Goal: Task Accomplishment & Management: Manage account settings

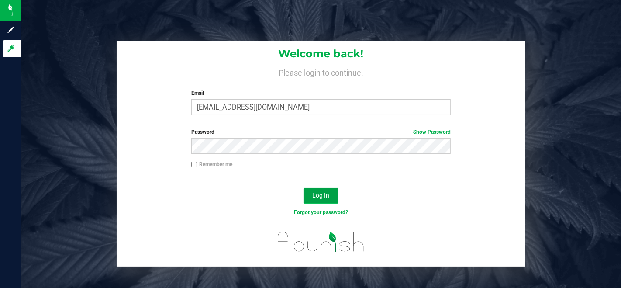
click at [322, 189] on button "Log In" at bounding box center [321, 196] width 35 height 16
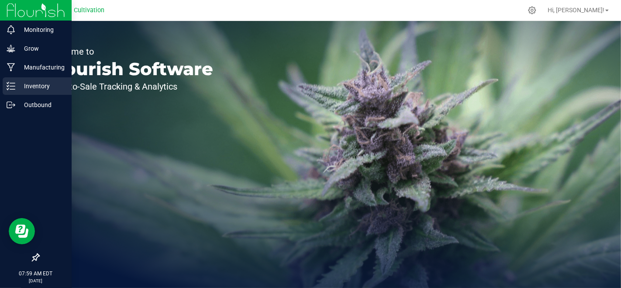
click at [28, 85] on p "Inventory" at bounding box center [41, 86] width 52 height 10
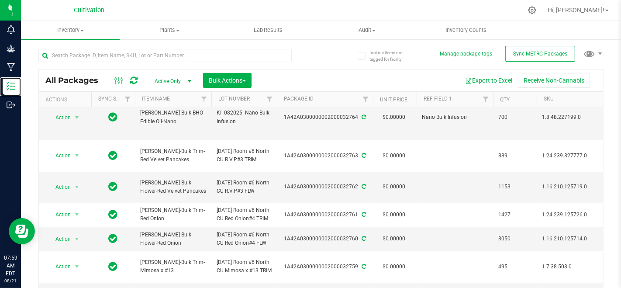
scroll to position [339, 0]
click at [81, 184] on span "select" at bounding box center [77, 187] width 11 height 12
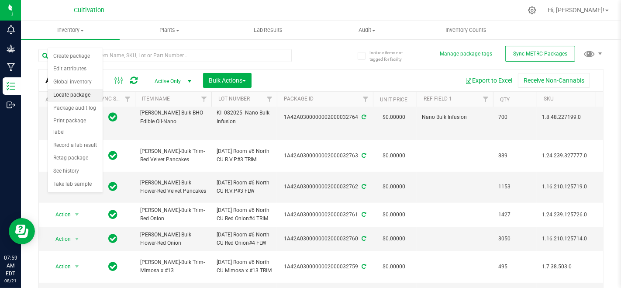
click at [81, 92] on li "Locate package" at bounding box center [75, 95] width 55 height 13
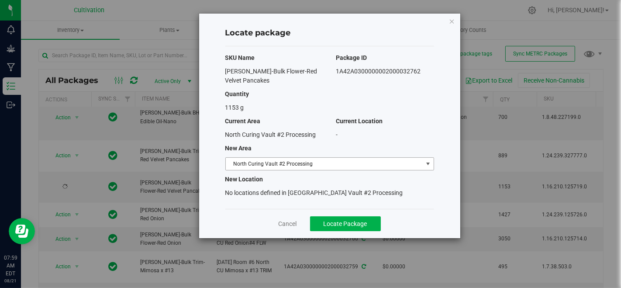
click at [333, 158] on span "North Curing Vault #2 Processing" at bounding box center [324, 164] width 197 height 12
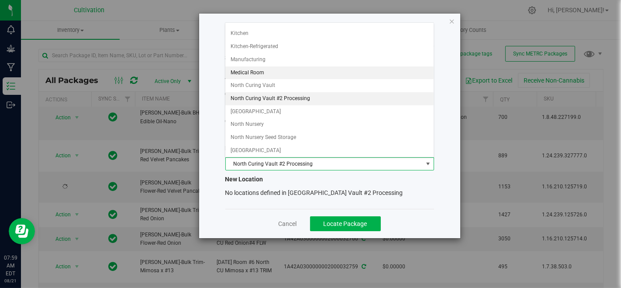
scroll to position [97, 0]
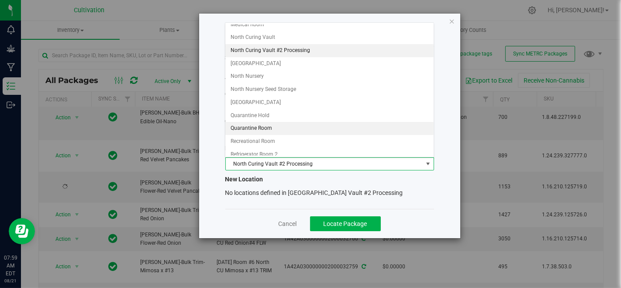
click at [278, 122] on li "Quarantine Room" at bounding box center [329, 128] width 208 height 13
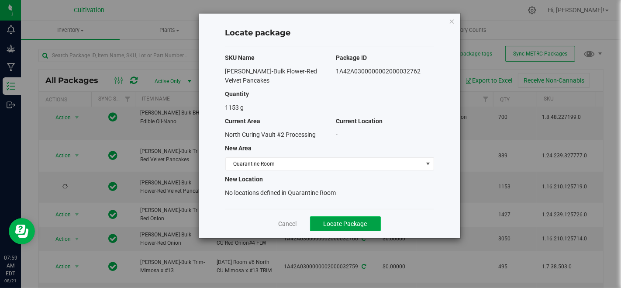
click at [348, 221] on span "Locate Package" at bounding box center [346, 223] width 44 height 7
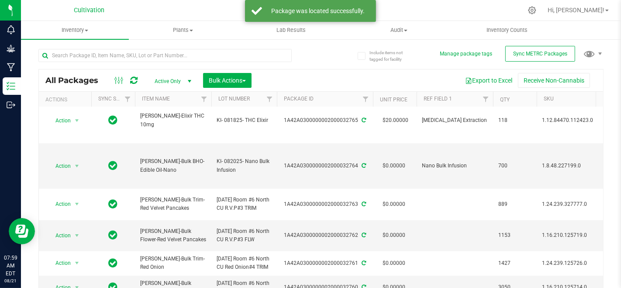
scroll to position [339, 0]
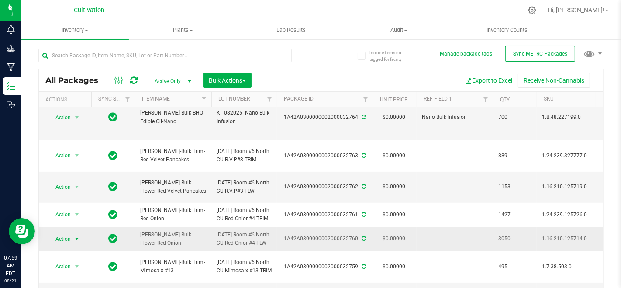
click at [65, 245] on span "Action" at bounding box center [60, 239] width 24 height 12
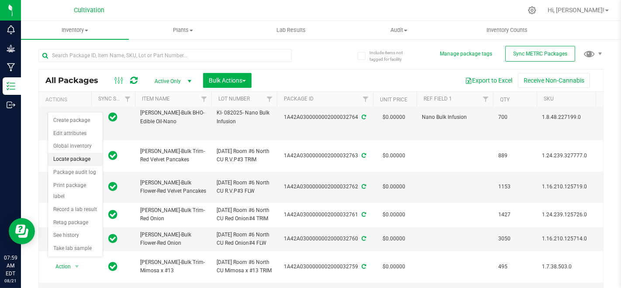
click at [79, 159] on li "Locate package" at bounding box center [75, 159] width 55 height 13
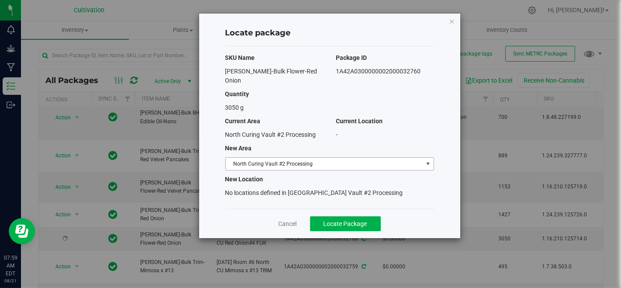
click at [272, 158] on span "North Curing Vault #2 Processing" at bounding box center [324, 164] width 197 height 12
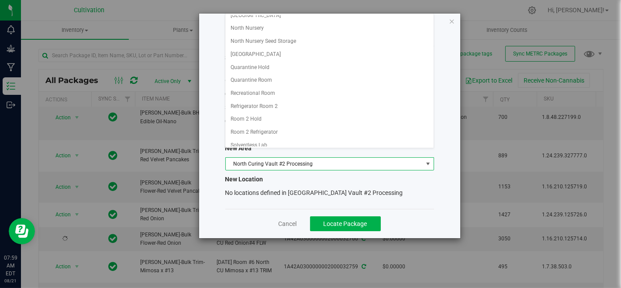
scroll to position [145, 0]
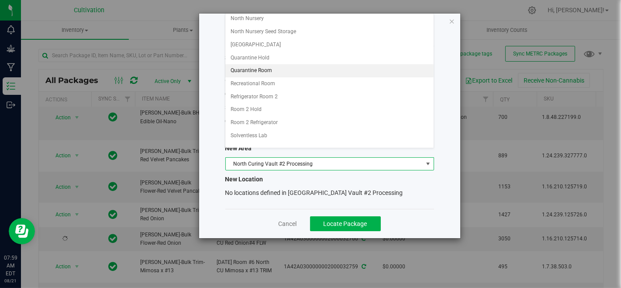
click at [270, 70] on li "Quarantine Room" at bounding box center [329, 70] width 208 height 13
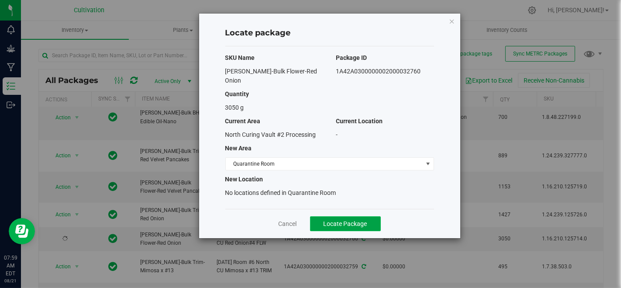
click at [329, 220] on span "Locate Package" at bounding box center [346, 223] width 44 height 7
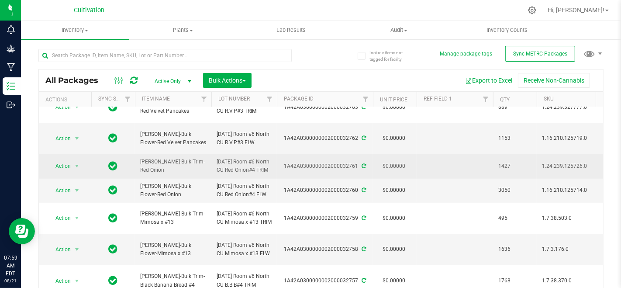
scroll to position [437, 0]
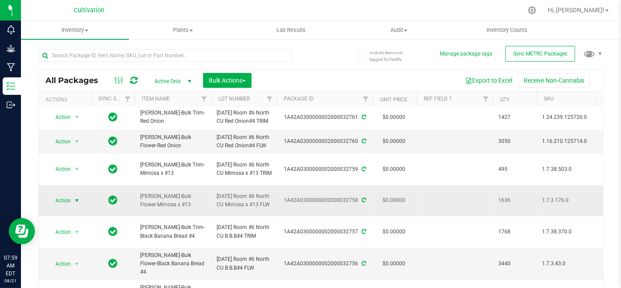
click at [73, 204] on span "select" at bounding box center [76, 200] width 7 height 7
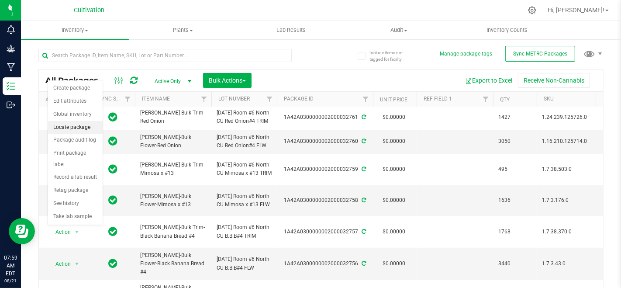
click at [73, 130] on li "Locate package" at bounding box center [75, 127] width 55 height 13
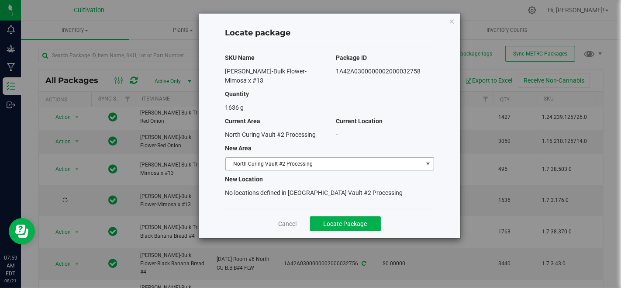
click at [283, 158] on span "North Curing Vault #2 Processing" at bounding box center [324, 164] width 197 height 12
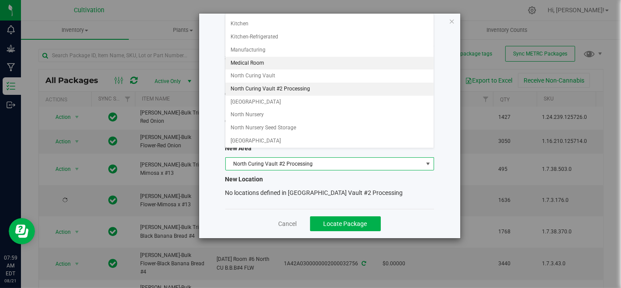
scroll to position [145, 0]
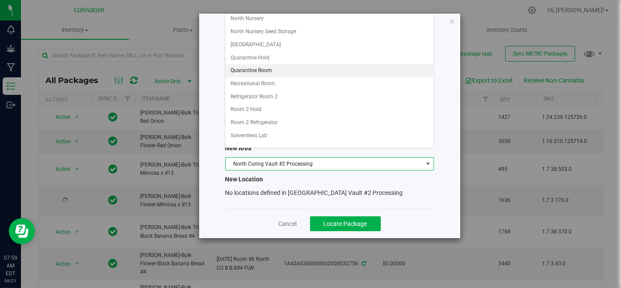
click at [280, 64] on li "Quarantine Room" at bounding box center [329, 70] width 208 height 13
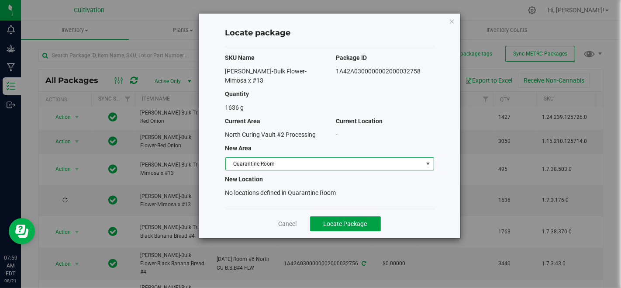
click at [350, 220] on span "Locate Package" at bounding box center [346, 223] width 44 height 7
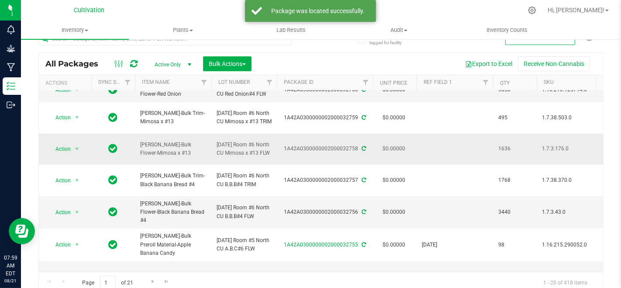
scroll to position [485, 0]
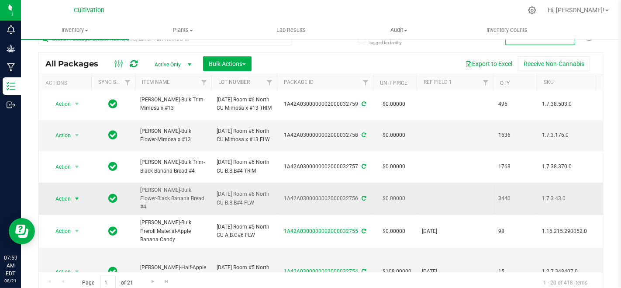
click at [72, 205] on span "select" at bounding box center [77, 199] width 11 height 12
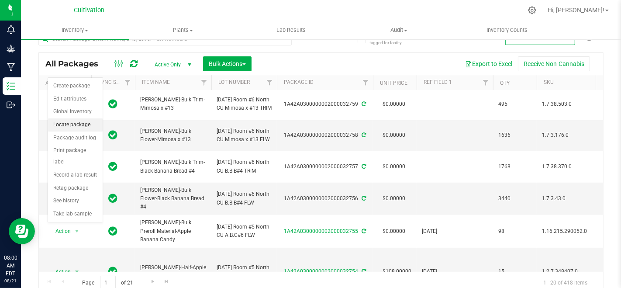
click at [73, 122] on li "Locate package" at bounding box center [75, 124] width 55 height 13
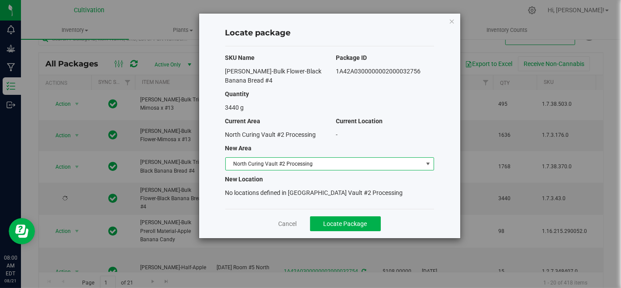
click at [354, 164] on span "North Curing Vault #2 Processing" at bounding box center [324, 164] width 197 height 12
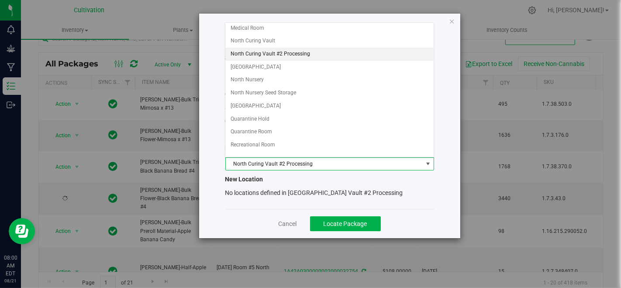
scroll to position [97, 0]
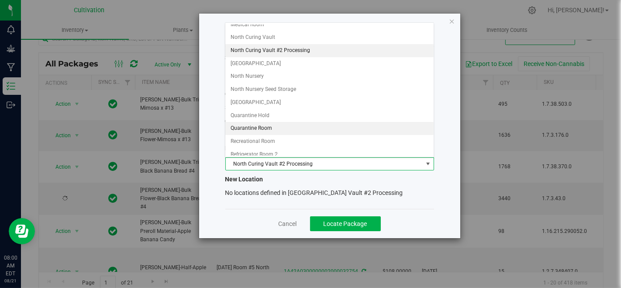
click at [295, 128] on li "Quarantine Room" at bounding box center [329, 128] width 208 height 13
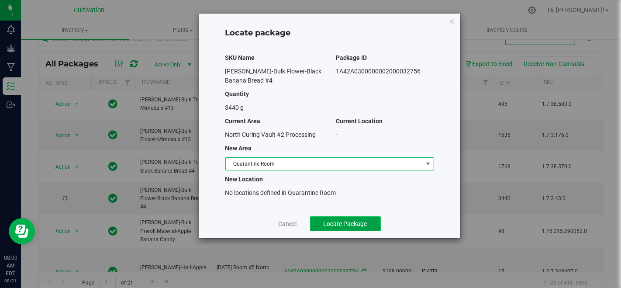
click at [344, 225] on span "Locate Package" at bounding box center [346, 223] width 44 height 7
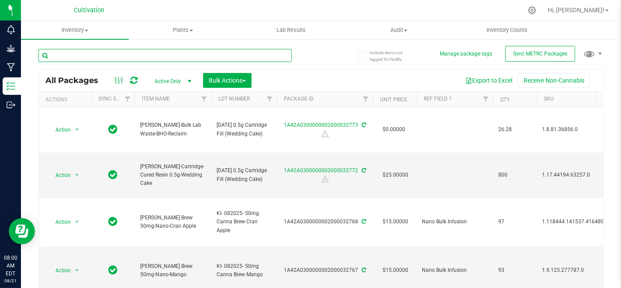
click at [160, 55] on input "text" at bounding box center [164, 55] width 253 height 13
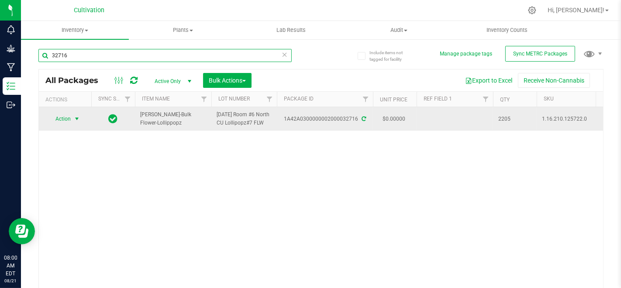
type input "32716"
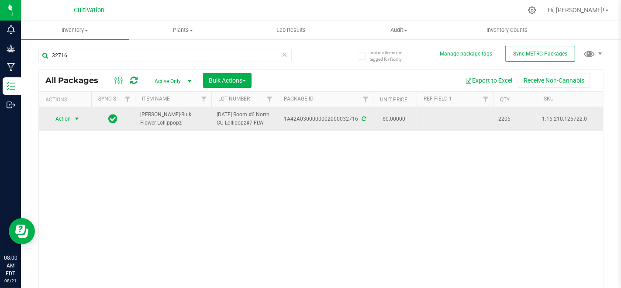
click at [81, 125] on span "select" at bounding box center [77, 119] width 11 height 12
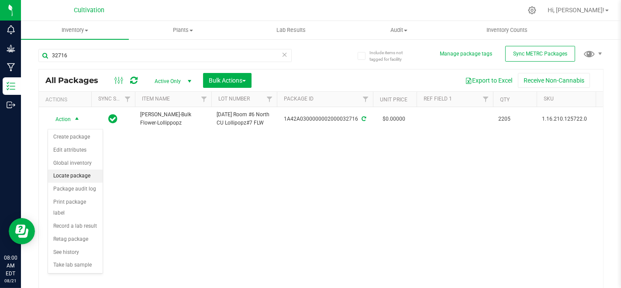
click at [92, 179] on li "Locate package" at bounding box center [75, 175] width 55 height 13
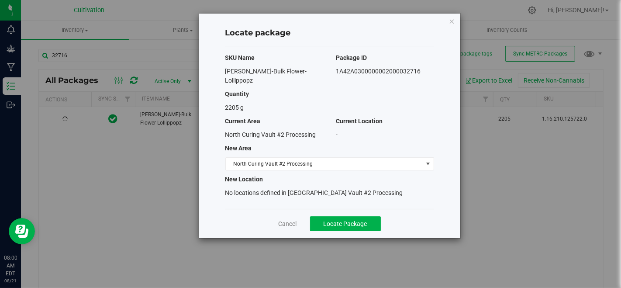
click at [348, 145] on div "SKU Name Package ID [PERSON_NAME]-Bulk Flower-Lollippopz 1A42A03000000020000327…" at bounding box center [329, 127] width 209 height 162
click at [341, 158] on span "North Curing Vault #2 Processing" at bounding box center [324, 164] width 197 height 12
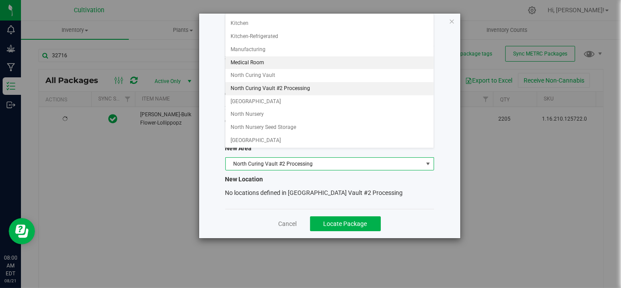
scroll to position [97, 0]
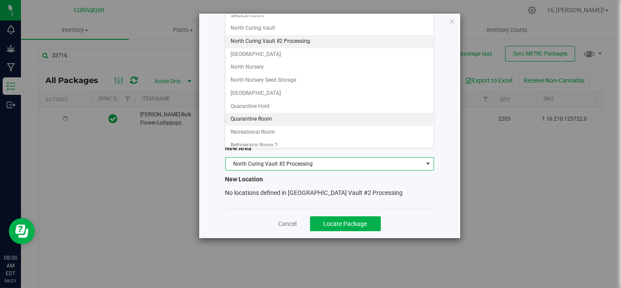
click at [294, 115] on li "Quarantine Room" at bounding box center [329, 119] width 208 height 13
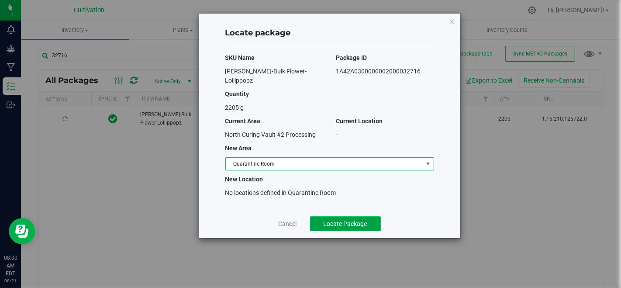
click at [343, 220] on span "Locate Package" at bounding box center [346, 223] width 44 height 7
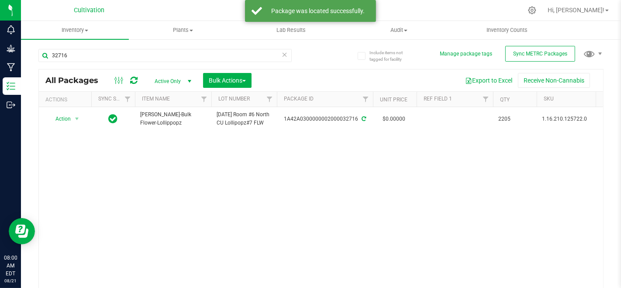
click at [283, 57] on icon at bounding box center [285, 54] width 6 height 10
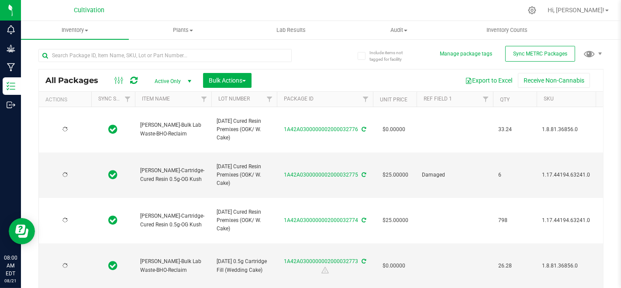
type input "[DATE]"
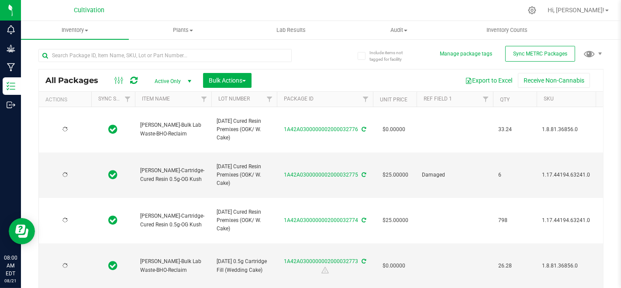
type input "[DATE]"
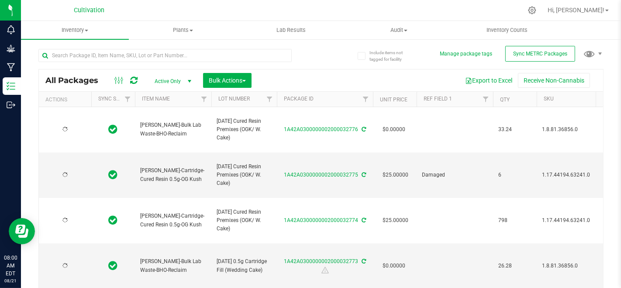
type input "[DATE]"
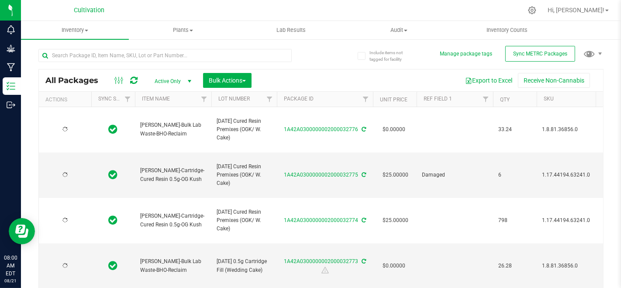
type input "[DATE]"
